Goal: Register for event/course

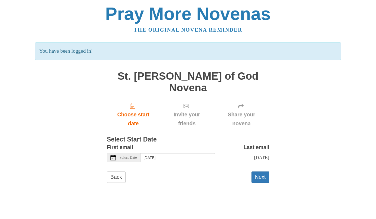
click at [126, 153] on div "Select Date" at bounding box center [124, 157] width 34 height 9
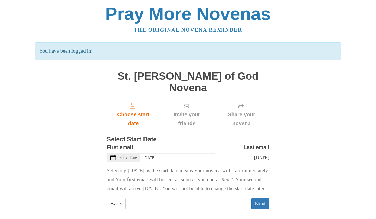
click at [127, 156] on span "Select Date" at bounding box center [128, 158] width 17 height 4
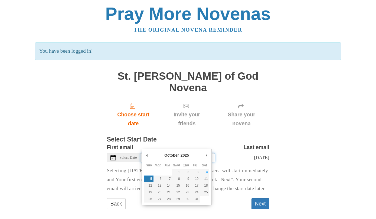
type input "Friday, October 3rd"
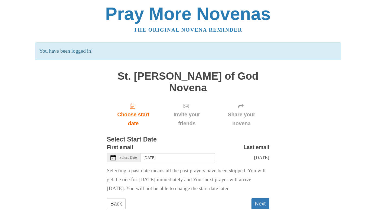
click at [260, 199] on button "Next" at bounding box center [260, 204] width 18 height 11
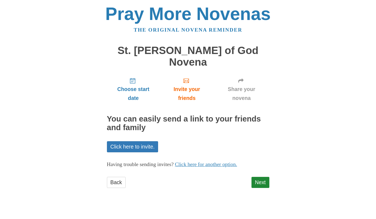
click at [262, 177] on link "Next" at bounding box center [260, 182] width 18 height 11
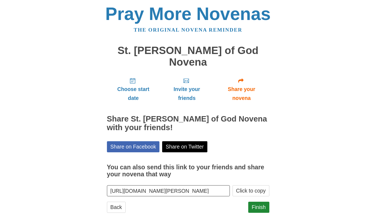
click at [261, 202] on link "Finish" at bounding box center [258, 207] width 21 height 11
